Goal: Transaction & Acquisition: Book appointment/travel/reservation

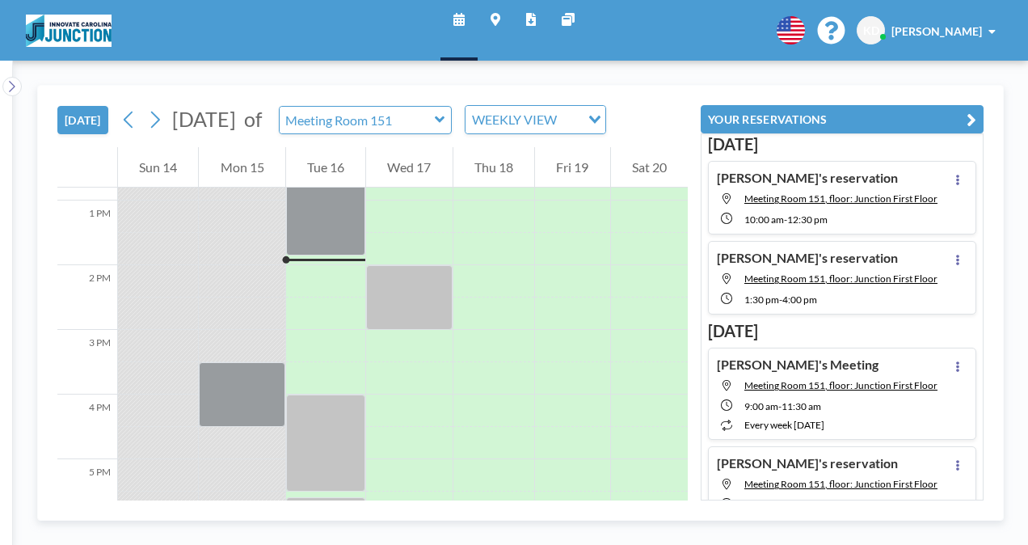
scroll to position [841, 0]
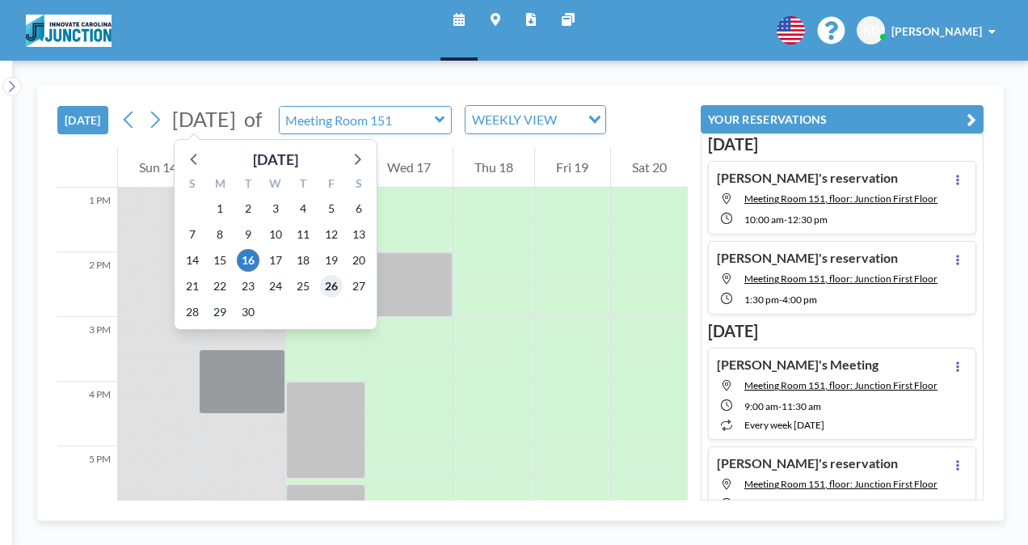
click at [333, 283] on span "26" at bounding box center [331, 286] width 23 height 23
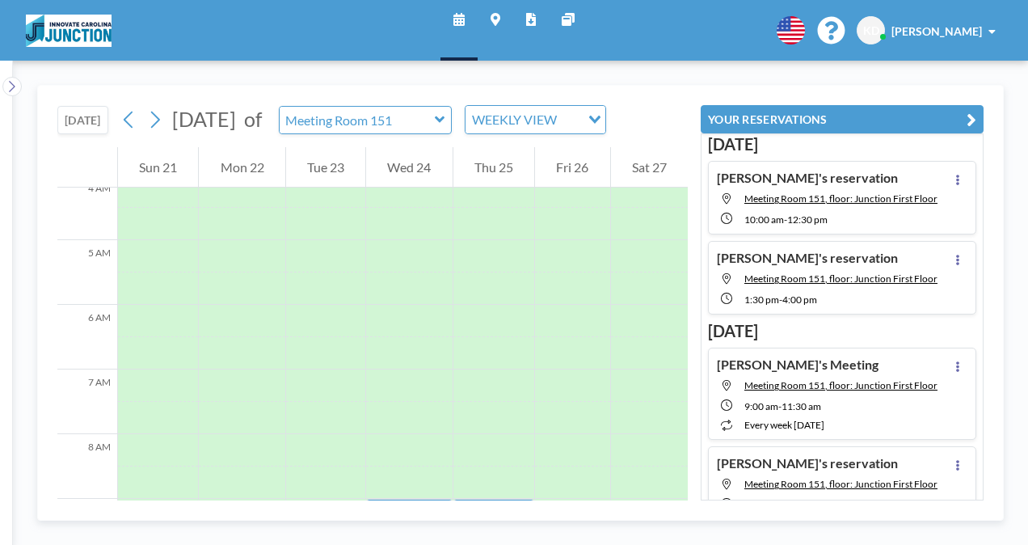
scroll to position [485, 0]
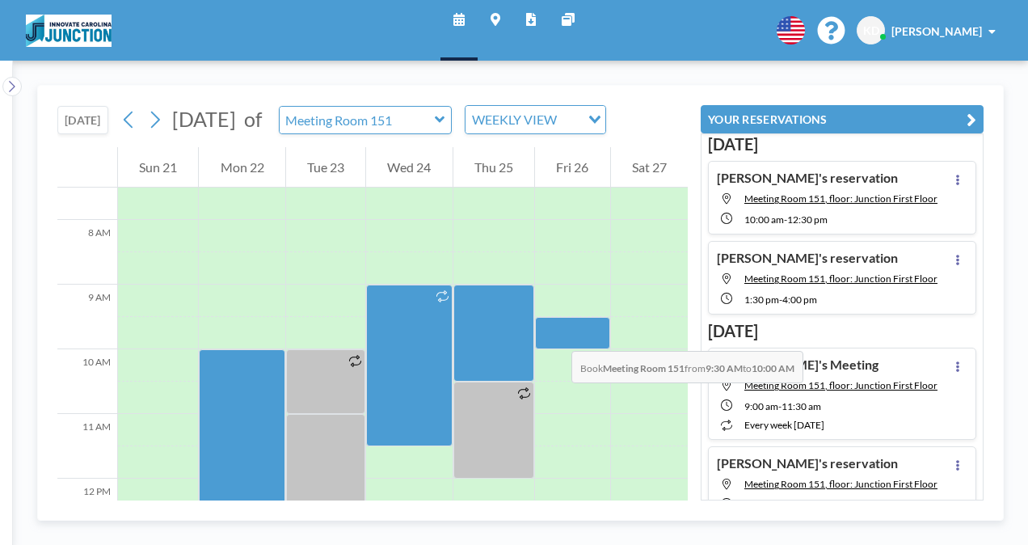
click at [555, 335] on div at bounding box center [572, 333] width 74 height 32
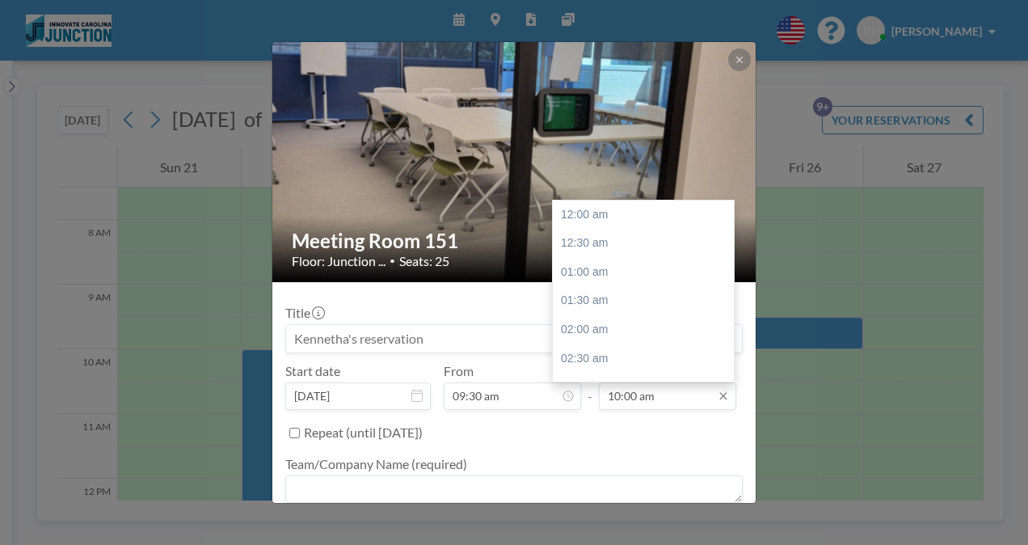
scroll to position [576, 0]
click at [597, 304] on div "11:30 am" at bounding box center [647, 300] width 189 height 29
type input "11:30 am"
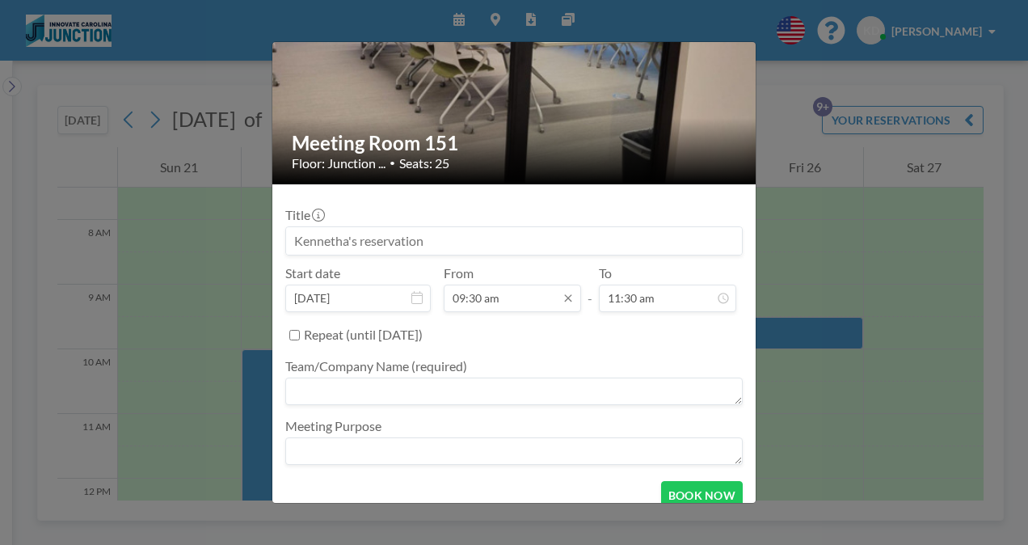
scroll to position [99, 0]
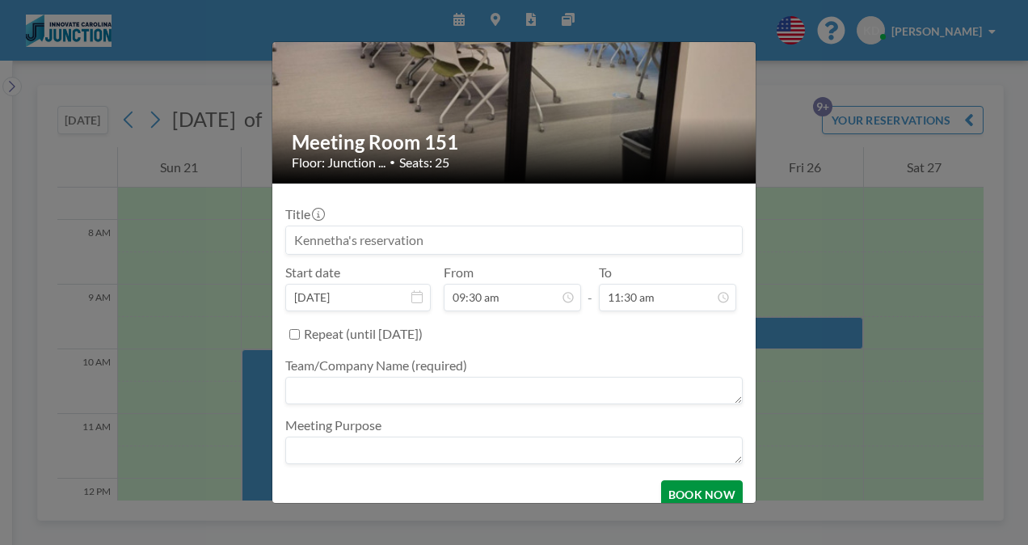
click at [686, 487] on button "BOOK NOW" at bounding box center [702, 494] width 82 height 28
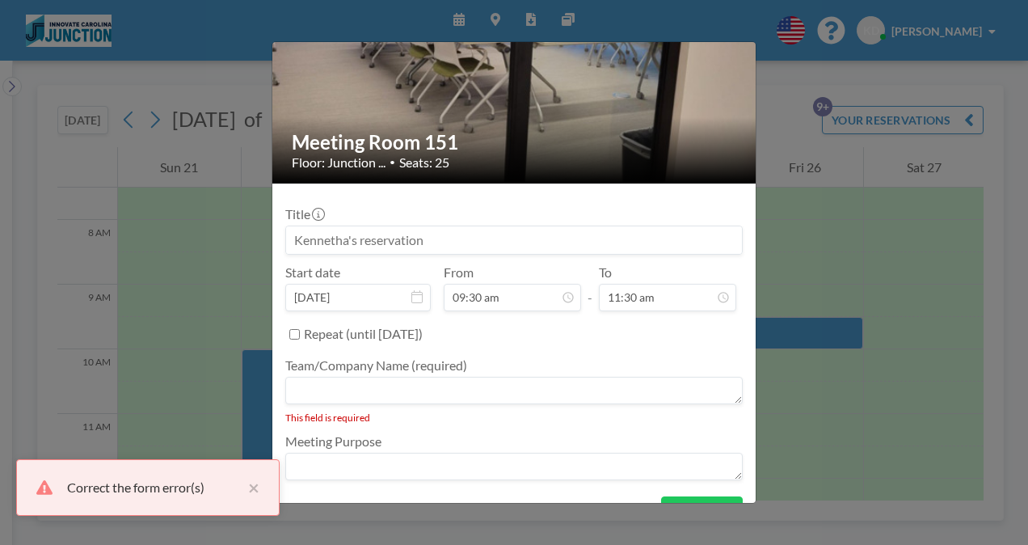
scroll to position [131, 0]
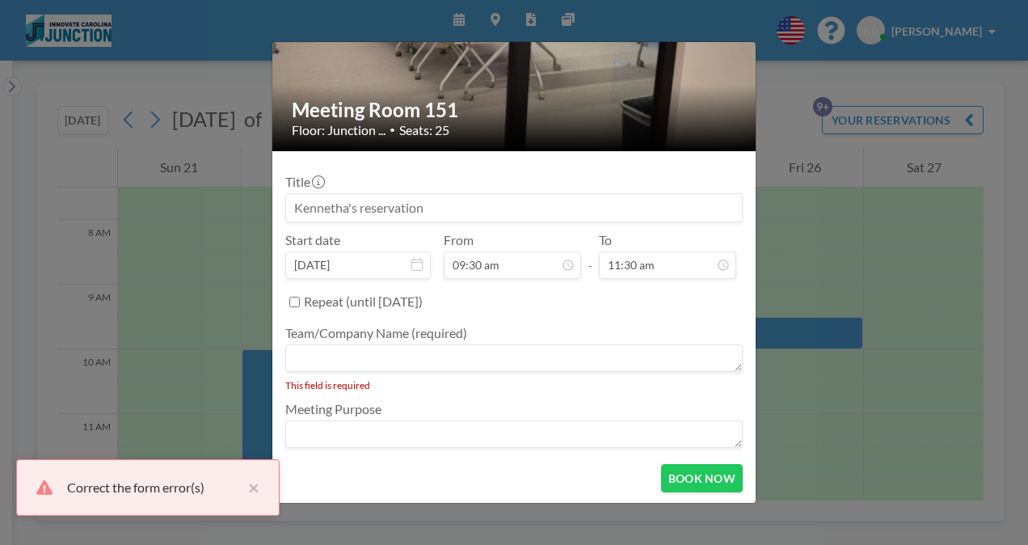
click at [353, 436] on textarea at bounding box center [514, 433] width 458 height 27
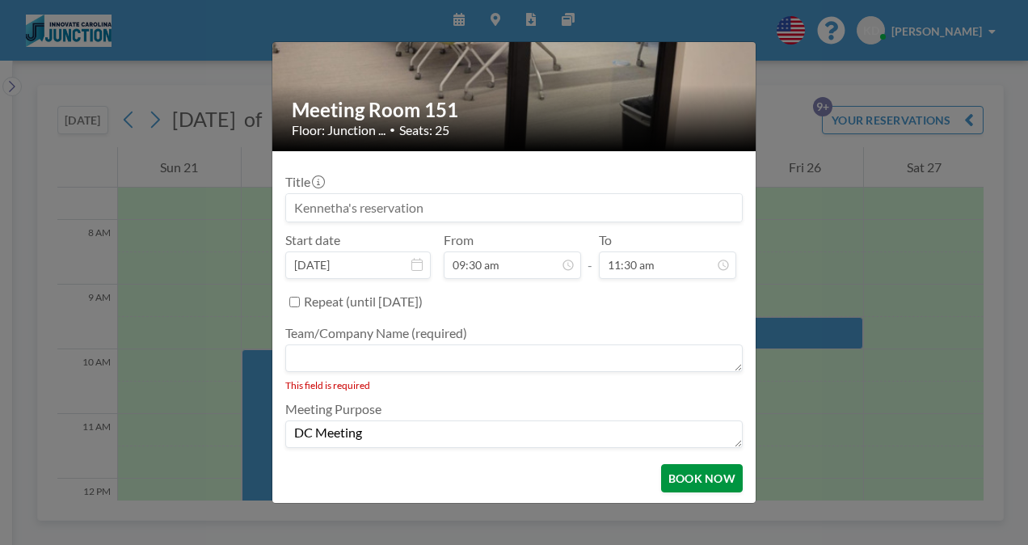
type textarea "DC Meeting"
click at [694, 466] on button "BOOK NOW" at bounding box center [702, 478] width 82 height 28
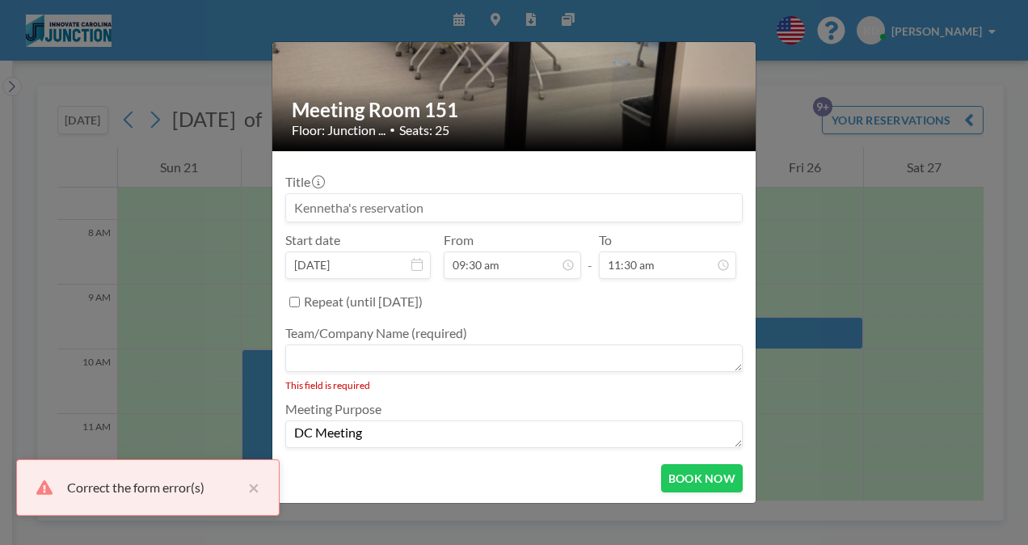
click at [406, 356] on textarea at bounding box center [514, 357] width 458 height 27
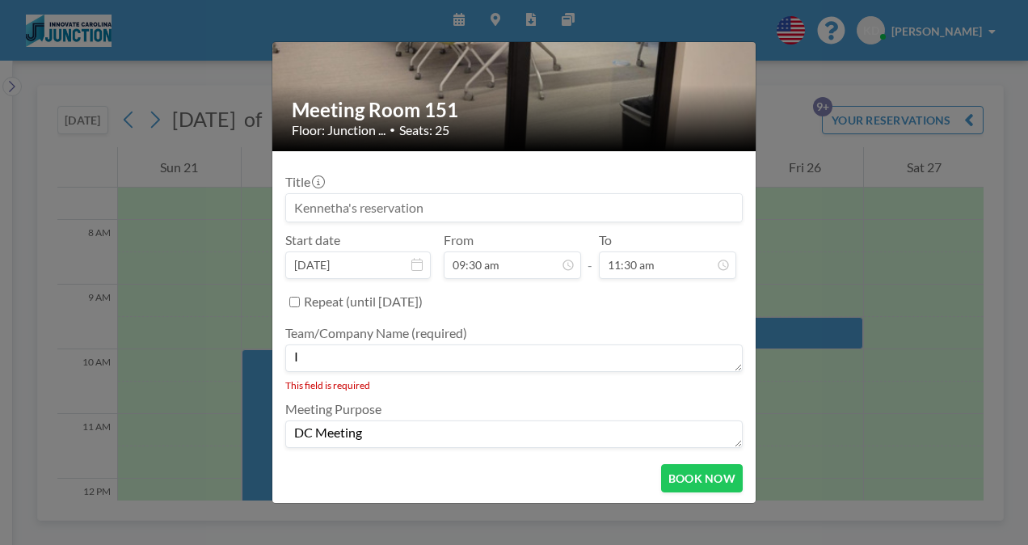
scroll to position [115, 0]
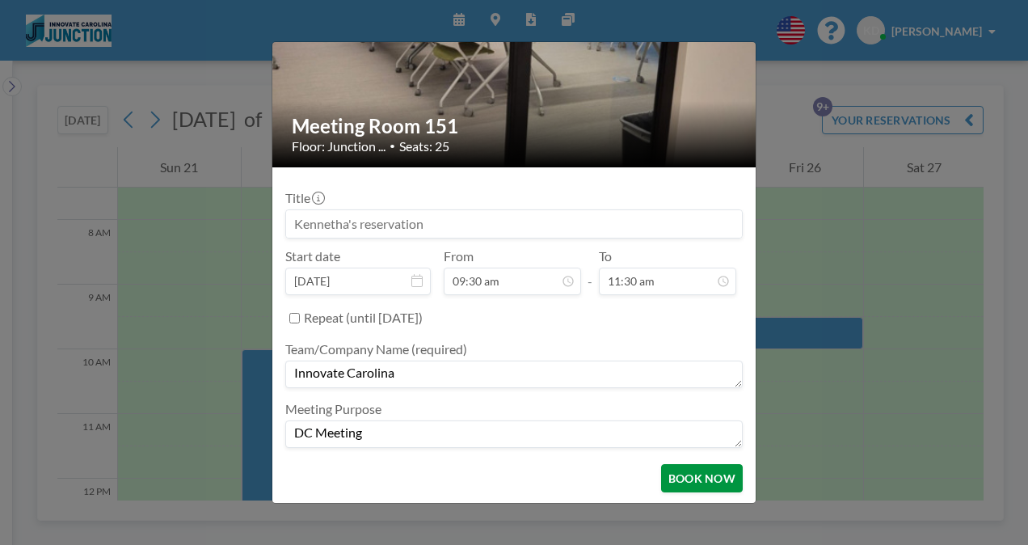
type textarea "Innovate Carolina"
click at [697, 480] on button "BOOK NOW" at bounding box center [702, 478] width 82 height 28
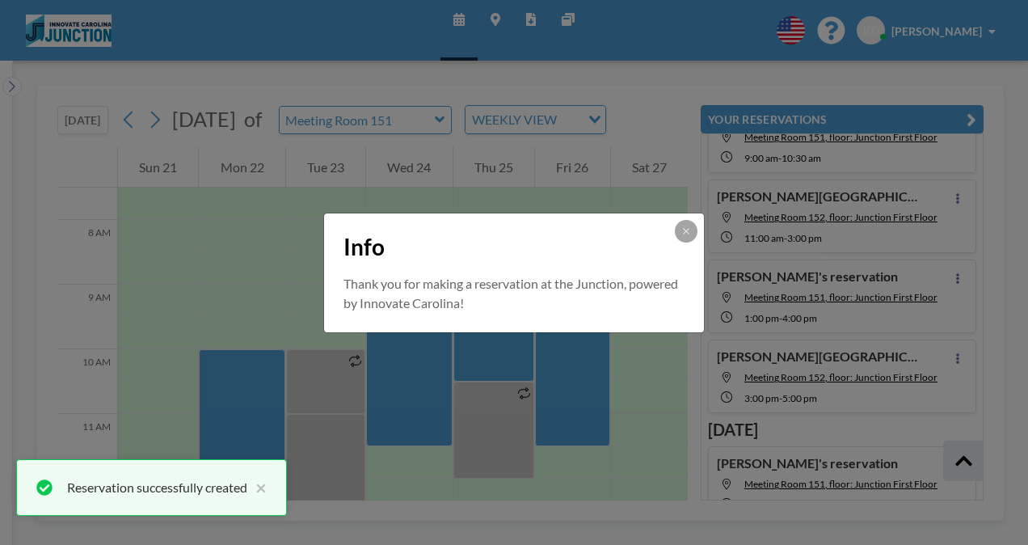
scroll to position [550, 0]
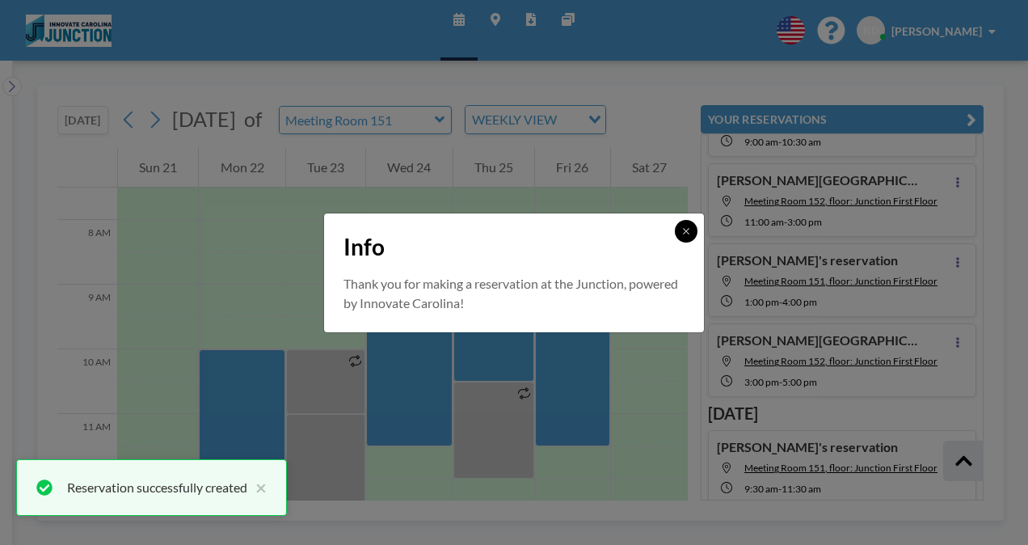
click at [686, 227] on icon at bounding box center [687, 231] width 10 height 10
